Goal: Transaction & Acquisition: Purchase product/service

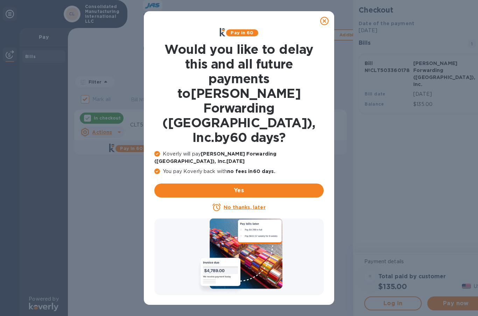
click at [241, 205] on u "No thanks, later" at bounding box center [244, 208] width 42 height 6
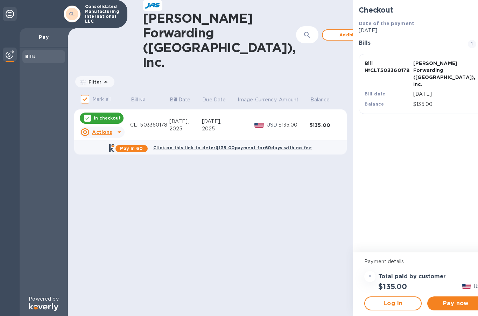
click at [403, 136] on div "Checkout Date of the payment [DATE] Bills 1 Bill № CLT503360178 [PERSON_NAME] F…" at bounding box center [424, 126] width 143 height 252
click at [438, 301] on span "Pay now" at bounding box center [456, 303] width 46 height 8
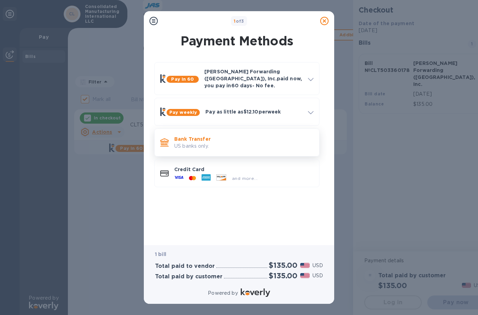
click at [221, 143] on p "US banks only." at bounding box center [243, 146] width 139 height 7
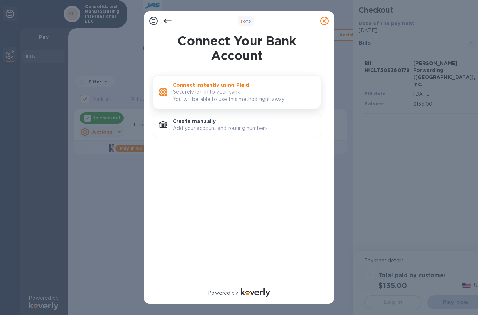
click at [230, 92] on p "Securely log in to your bank. You will be able to use this method right away." at bounding box center [244, 95] width 142 height 15
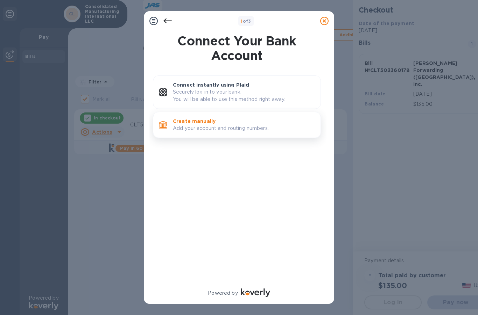
click at [206, 119] on p "Create manually" at bounding box center [244, 121] width 142 height 7
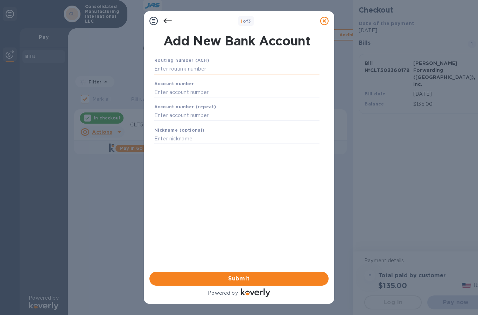
click at [212, 68] on input "text" at bounding box center [236, 69] width 165 height 10
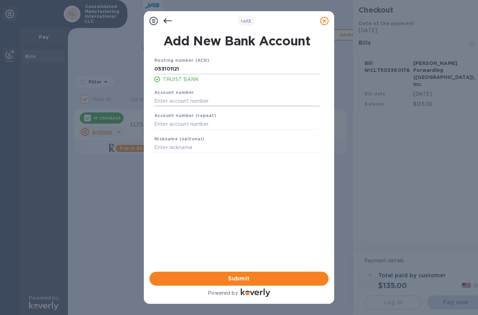
type input "053101121"
click at [200, 102] on input "text" at bounding box center [236, 101] width 165 height 10
type input "1340018861312"
click at [201, 124] on input "text" at bounding box center [236, 124] width 165 height 10
type input "1340018861312"
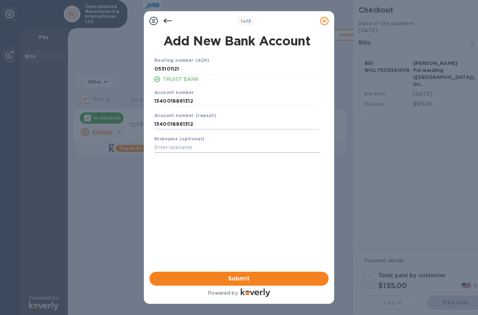
click at [198, 145] on input "text" at bounding box center [236, 148] width 165 height 10
type input "TRUIST"
click at [227, 277] on span "Submit" at bounding box center [239, 279] width 168 height 8
